Goal: Use online tool/utility: Use online tool/utility

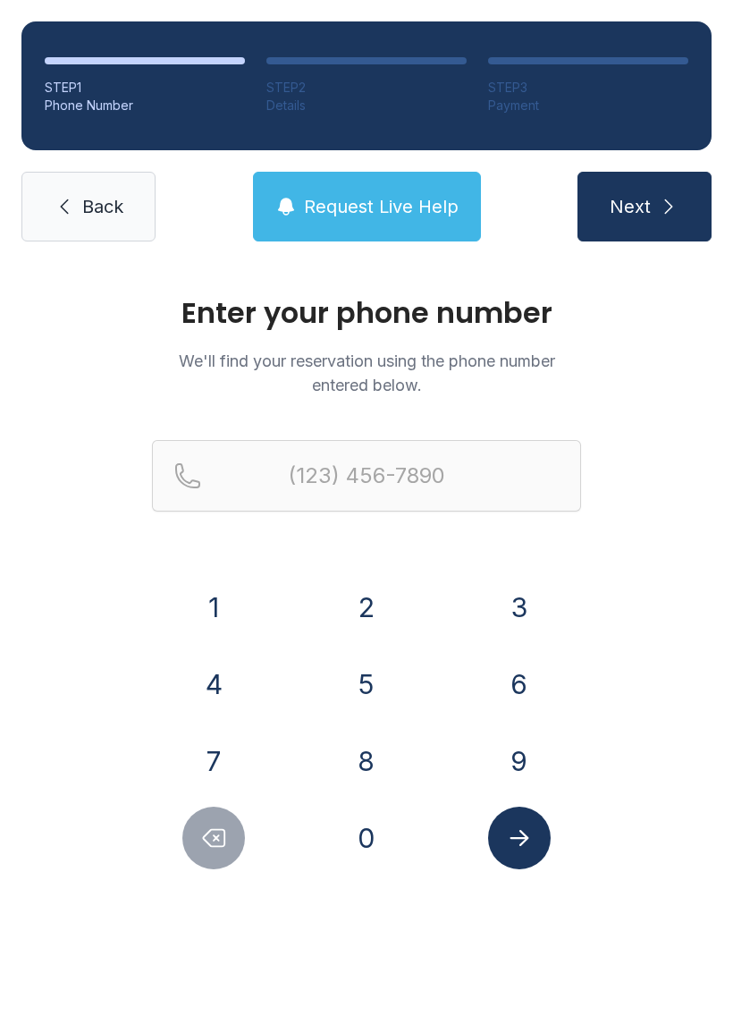
click at [521, 624] on button "3" at bounding box center [519, 607] width 63 height 63
click at [389, 606] on button "2" at bounding box center [366, 607] width 63 height 63
click at [221, 610] on button "1" at bounding box center [213, 607] width 63 height 63
click at [211, 681] on button "4" at bounding box center [213, 684] width 63 height 63
click at [361, 611] on button "2" at bounding box center [366, 607] width 63 height 63
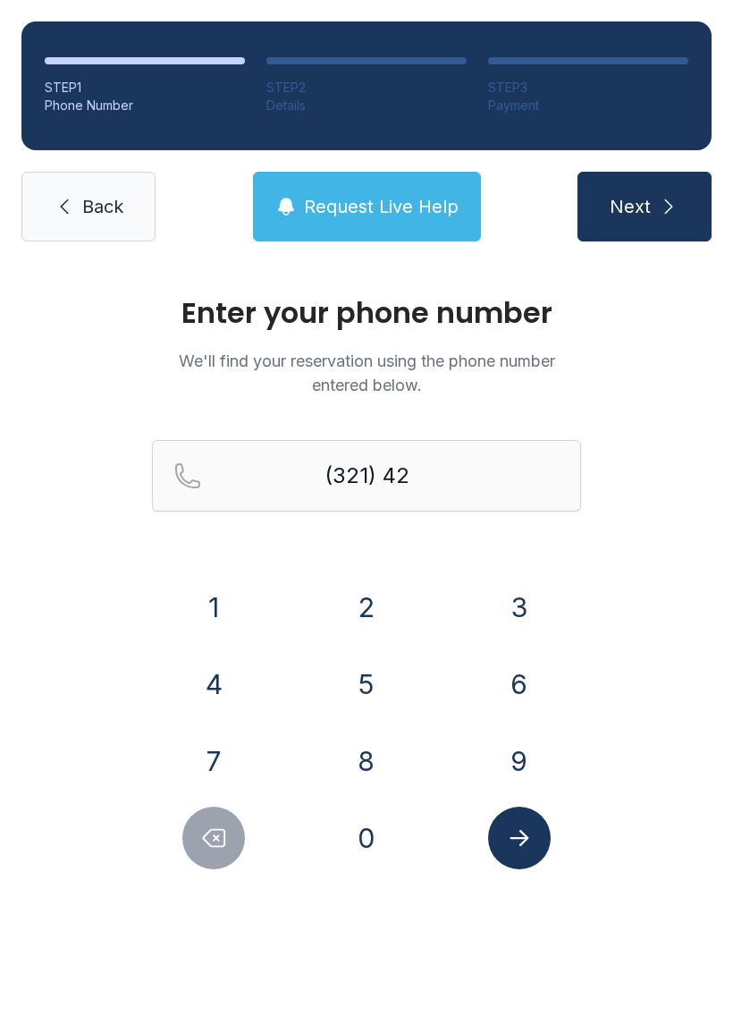
click at [239, 771] on button "7" at bounding box center [213, 761] width 63 height 63
click at [354, 687] on button "5" at bounding box center [366, 684] width 63 height 63
click at [544, 606] on button "3" at bounding box center [519, 607] width 63 height 63
click at [383, 849] on button "0" at bounding box center [366, 838] width 63 height 63
click at [379, 762] on button "8" at bounding box center [366, 761] width 63 height 63
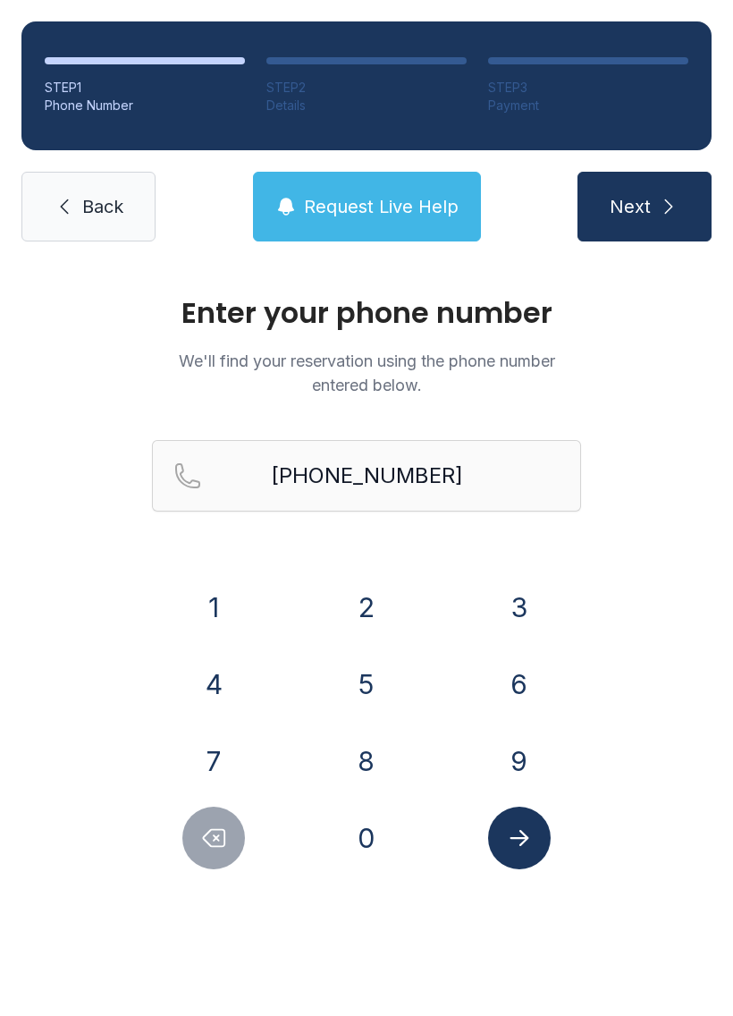
click at [527, 823] on button "Submit lookup form" at bounding box center [519, 838] width 63 height 63
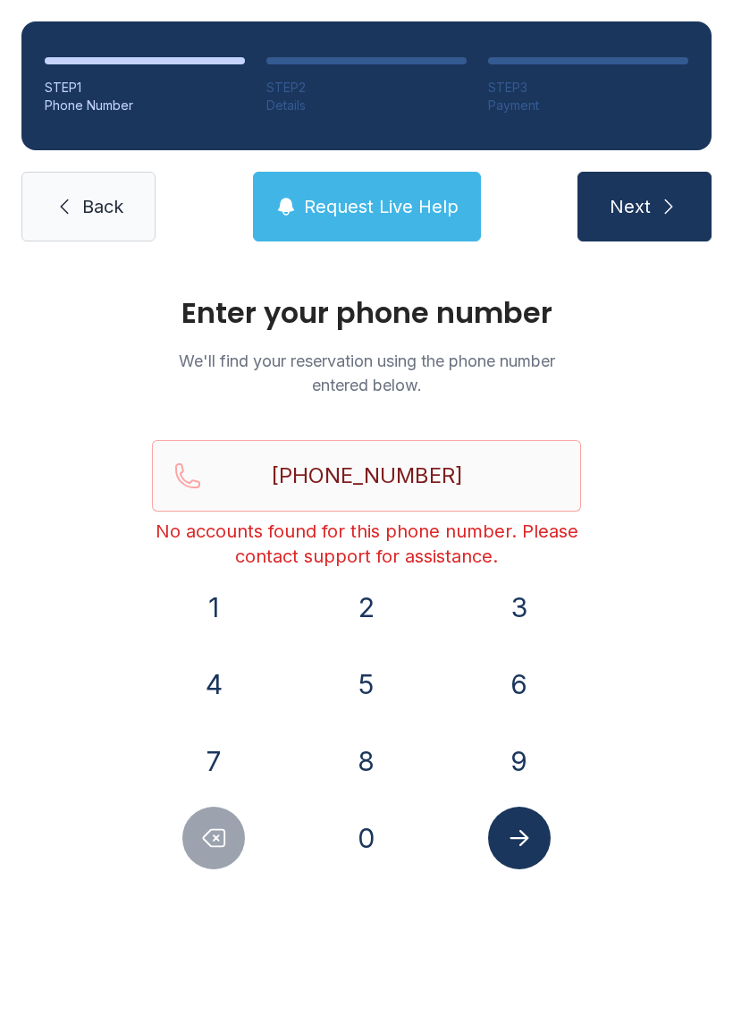
click at [208, 858] on button "Delete number" at bounding box center [213, 838] width 63 height 63
click at [208, 857] on button "Delete number" at bounding box center [213, 838] width 63 height 63
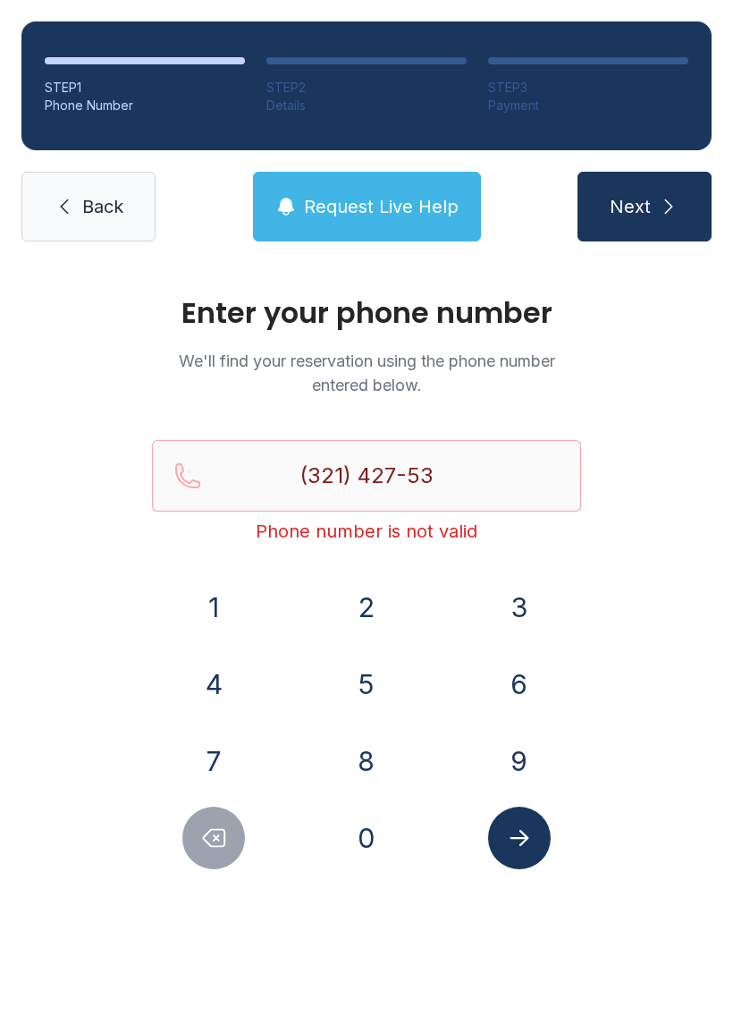
click at [207, 846] on icon "Delete number" at bounding box center [213, 838] width 27 height 27
click at [206, 845] on icon "Delete number" at bounding box center [213, 838] width 27 height 27
click at [206, 834] on icon "Delete number" at bounding box center [214, 838] width 21 height 17
click at [196, 844] on button "Delete number" at bounding box center [213, 838] width 63 height 63
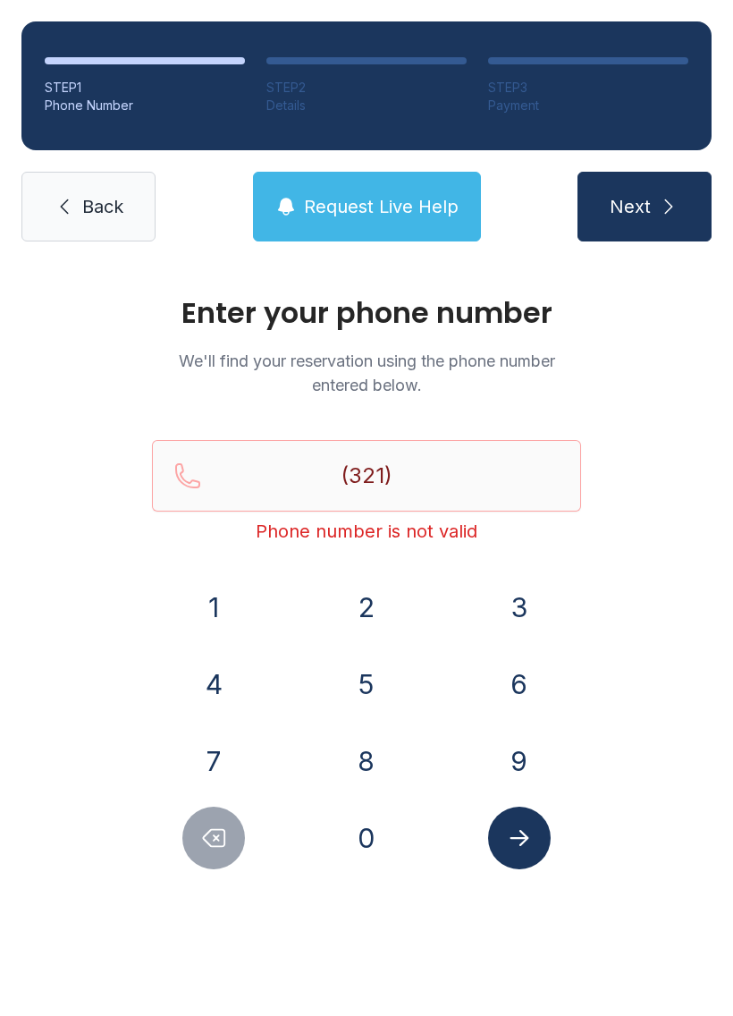
click at [195, 844] on button "Delete number" at bounding box center [213, 838] width 63 height 63
click at [193, 833] on button "Delete number" at bounding box center [213, 838] width 63 height 63
type input "(3"
click at [217, 831] on icon "Delete number" at bounding box center [213, 838] width 27 height 27
